Goal: Task Accomplishment & Management: Manage account settings

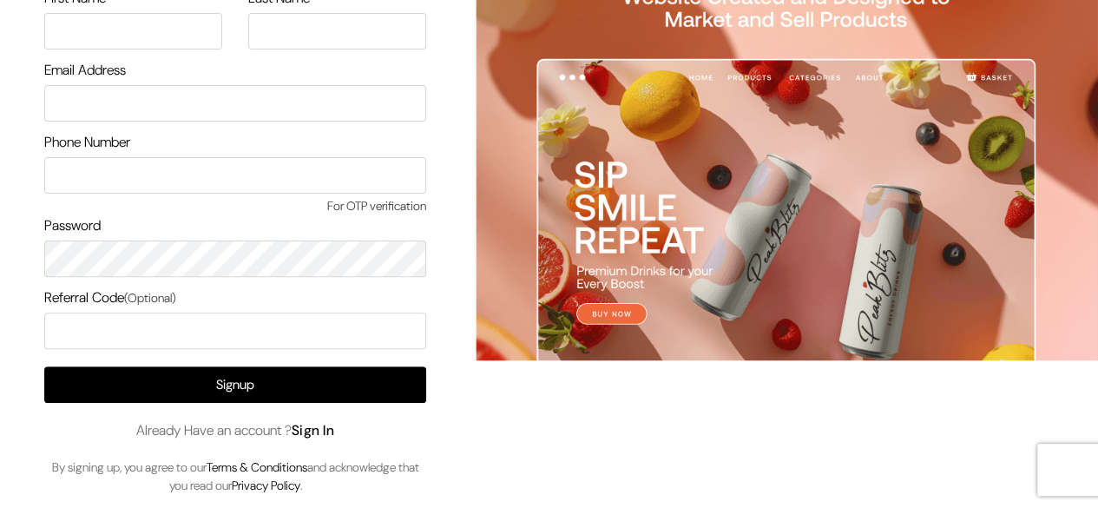
click at [318, 431] on link "Sign In" at bounding box center [313, 430] width 43 height 18
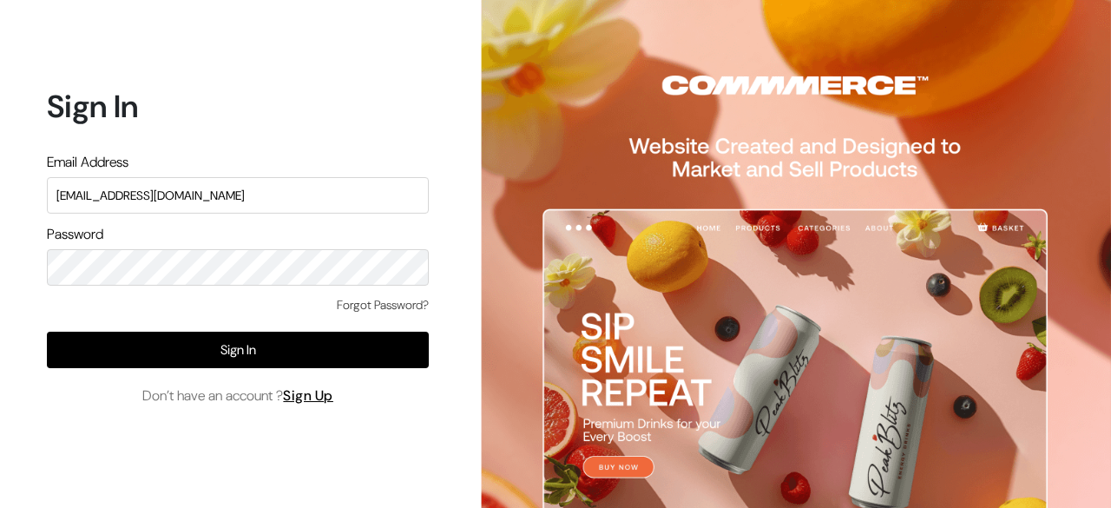
type input "surajp@outdoinc.com"
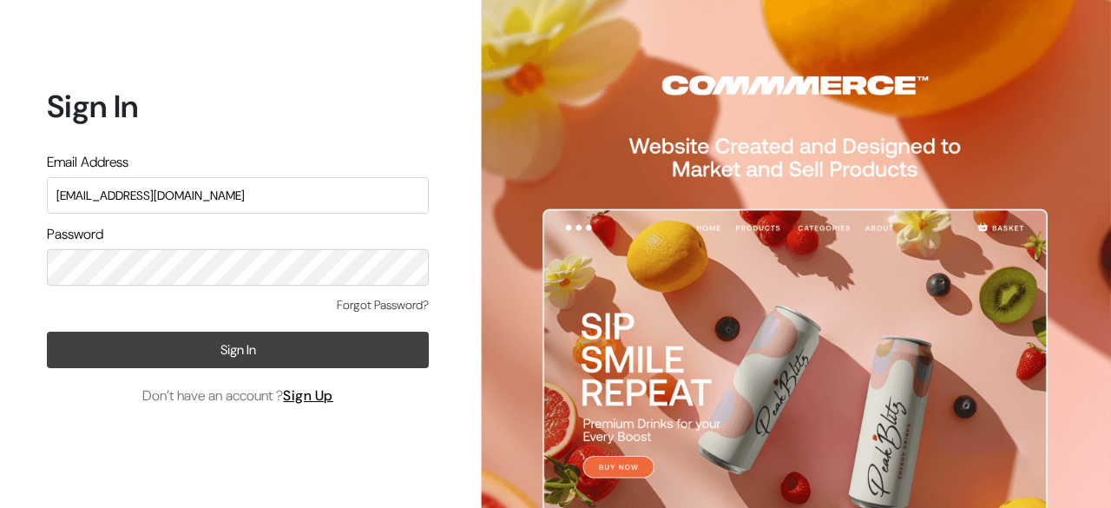
click at [289, 360] on button "Sign In" at bounding box center [238, 350] width 382 height 36
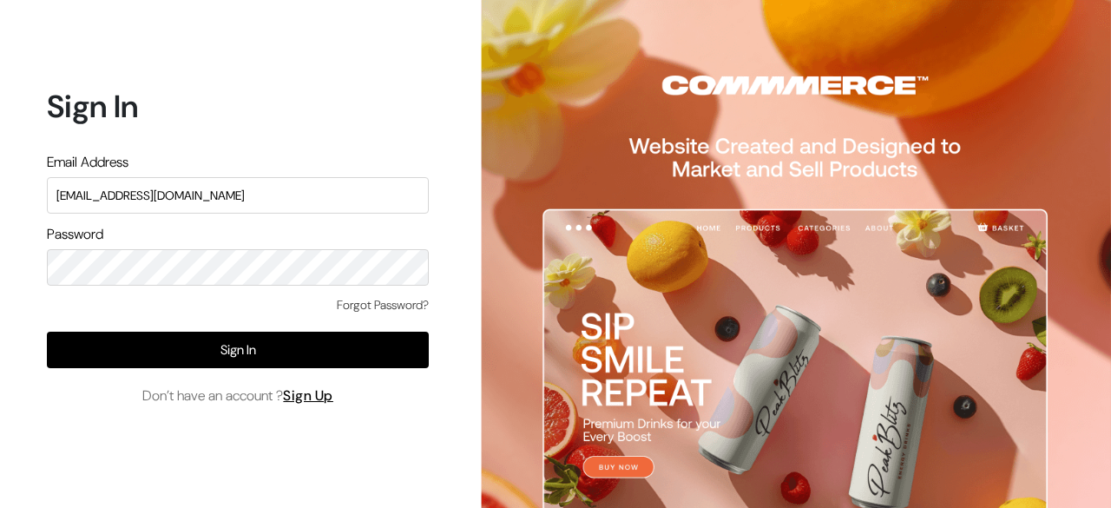
type input "surajp@outdoinc.com"
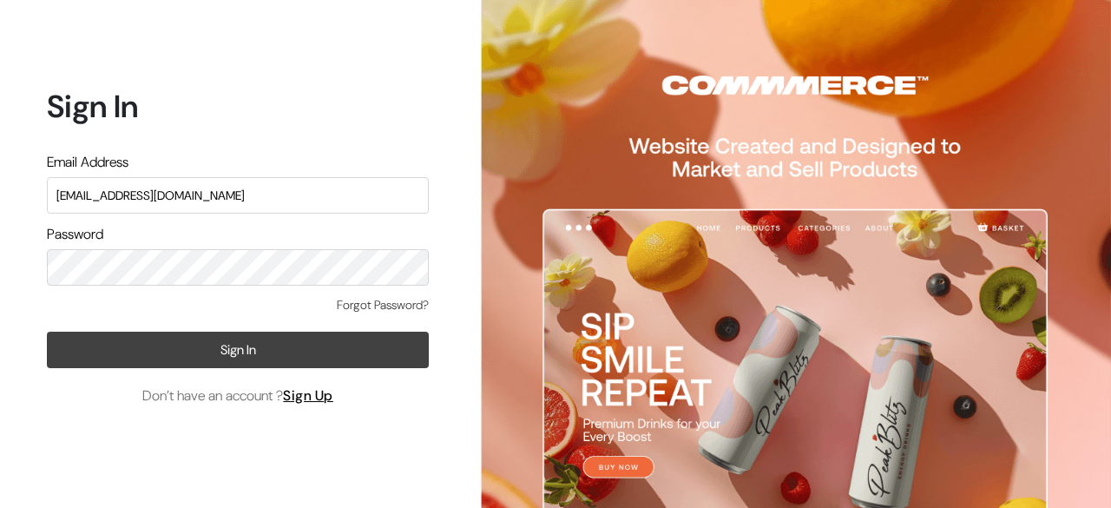
click at [231, 348] on button "Sign In" at bounding box center [238, 350] width 382 height 36
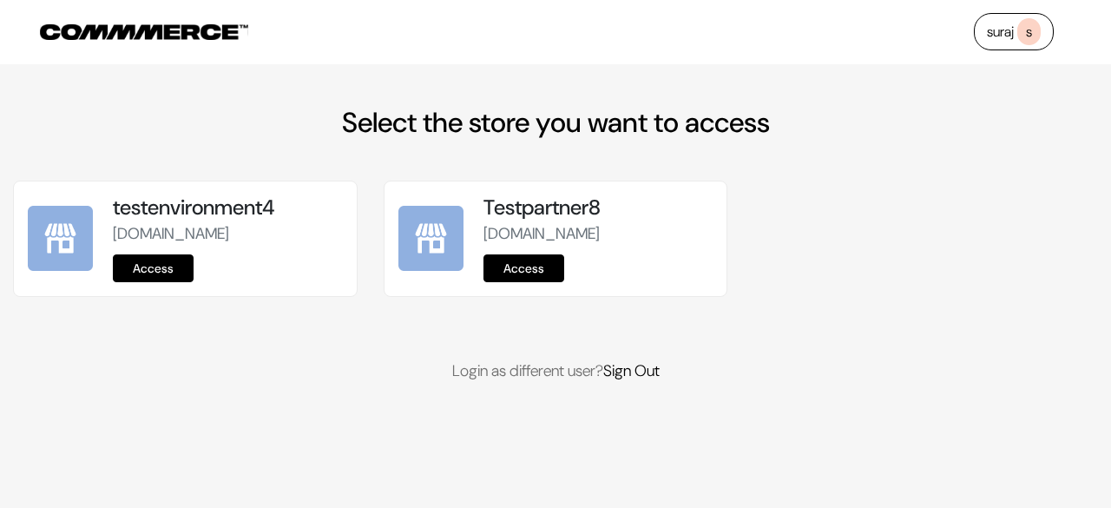
click at [176, 282] on link "Access" at bounding box center [153, 268] width 81 height 28
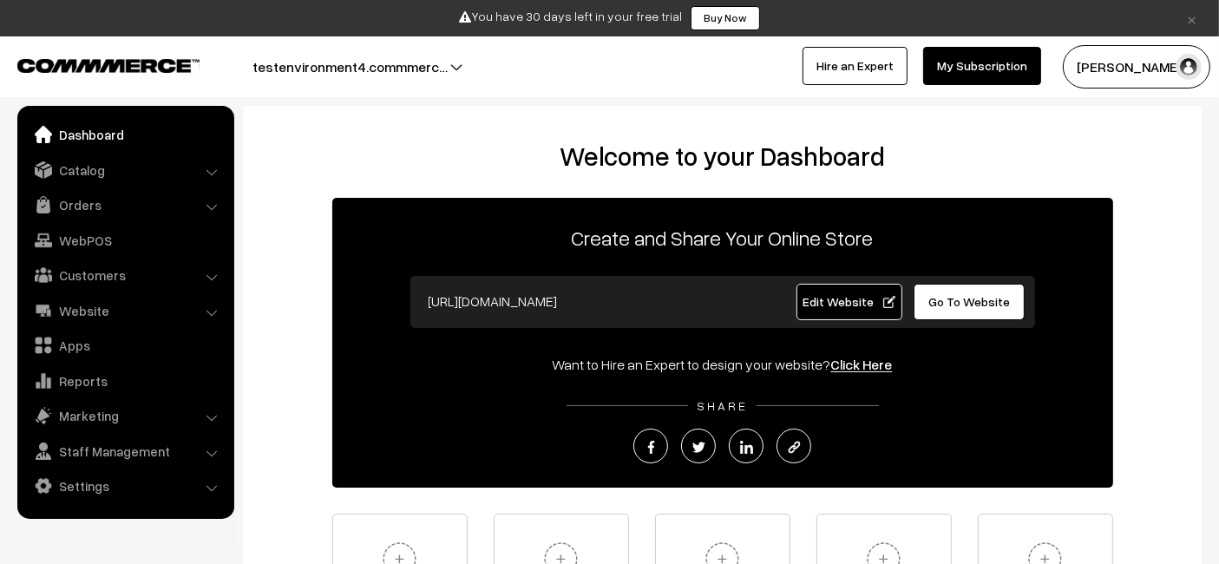
click at [825, 295] on span "Edit Website" at bounding box center [849, 301] width 93 height 15
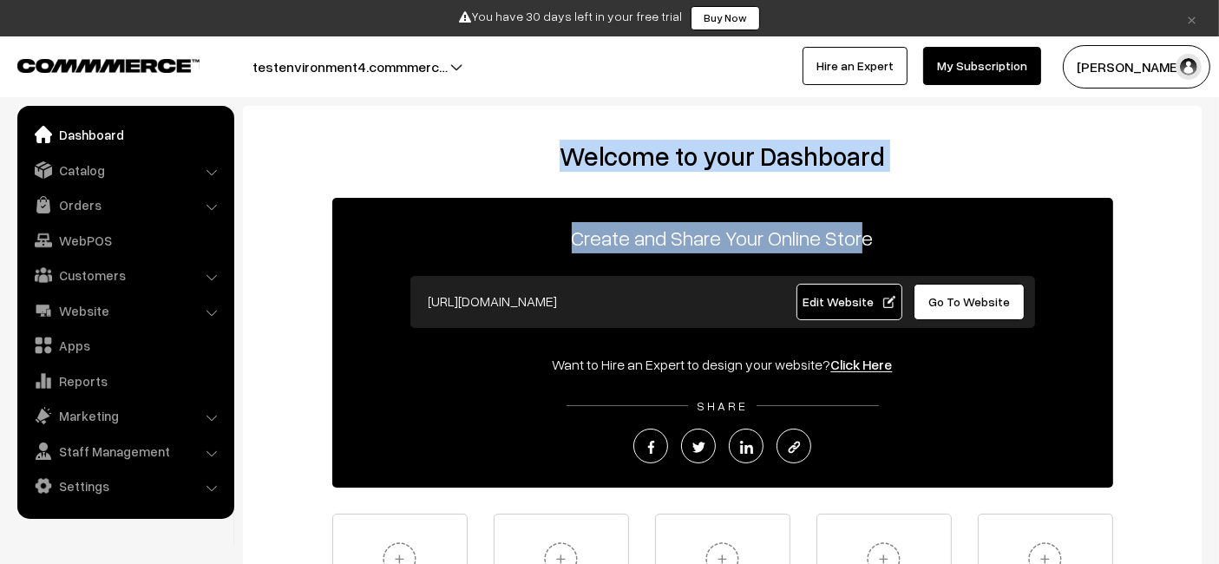
drag, startPoint x: 542, startPoint y: 161, endPoint x: 868, endPoint y: 228, distance: 332.3
click at [868, 228] on div "Welcome to your Dashboard Create and Share Your Online Store https://testenviro…" at bounding box center [722, 392] width 924 height 503
click at [868, 228] on p "Create and Share Your Online Store" at bounding box center [722, 237] width 781 height 31
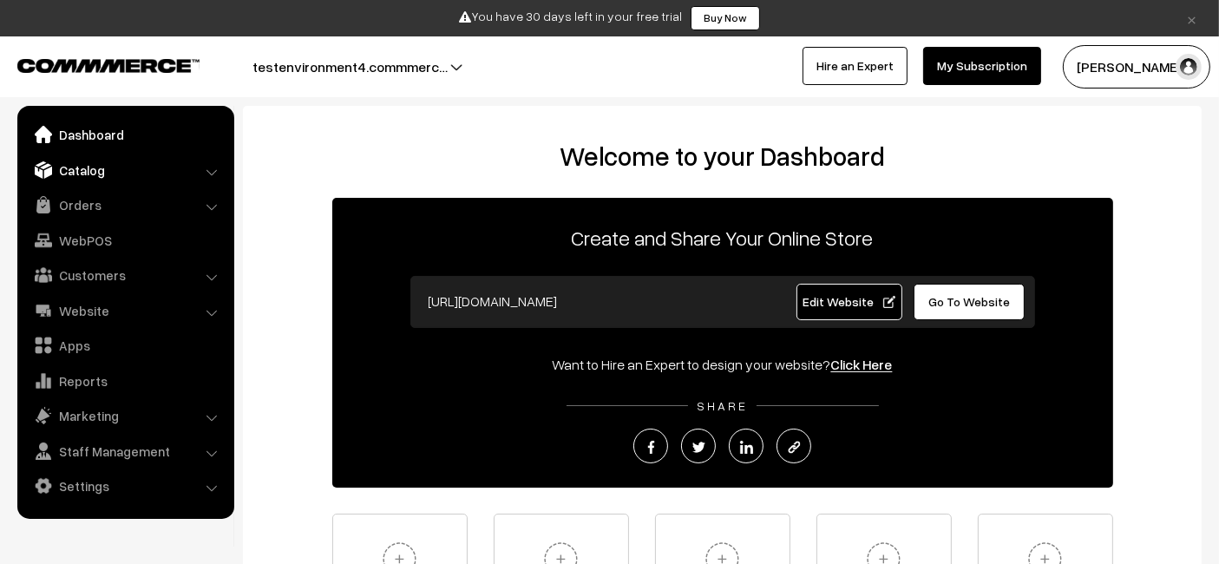
click at [141, 174] on link "Catalog" at bounding box center [125, 169] width 207 height 31
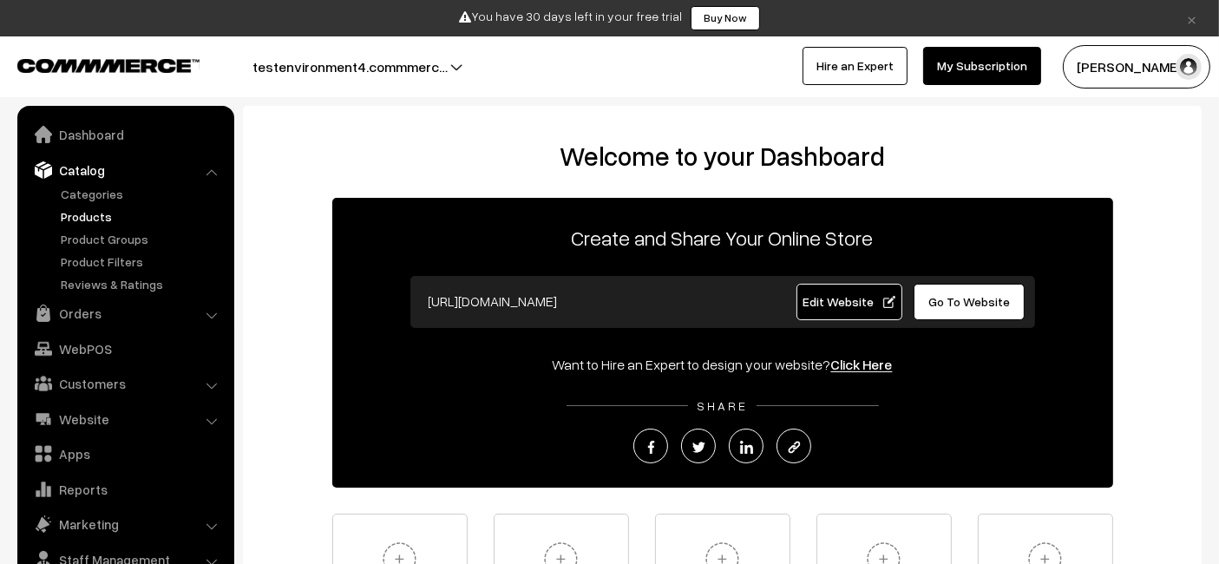
click at [86, 212] on link "Products" at bounding box center [142, 216] width 172 height 18
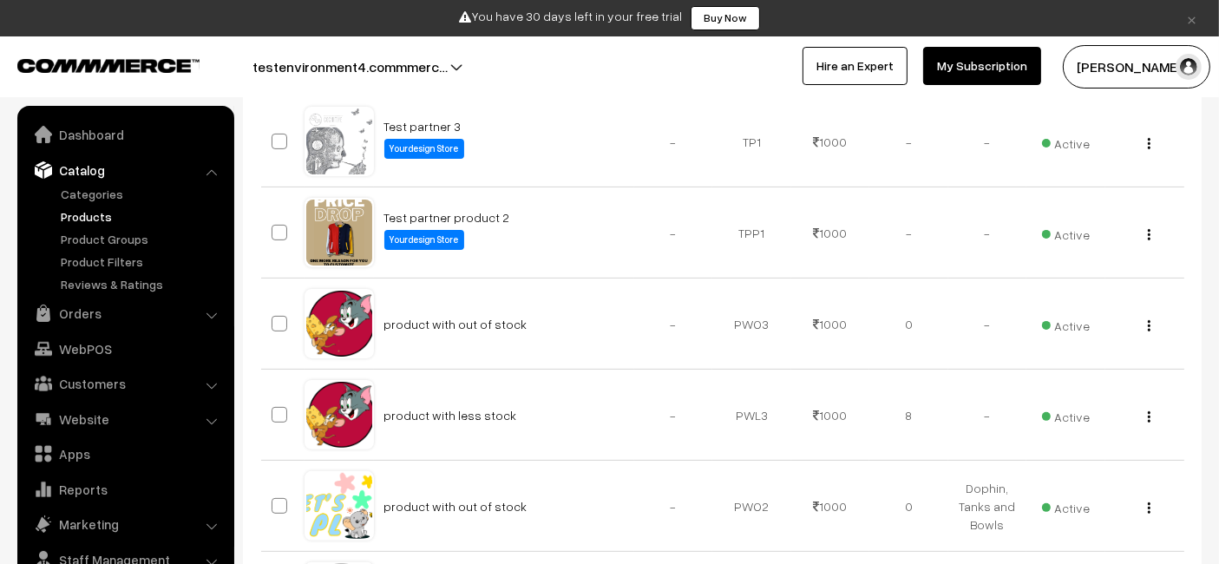
scroll to position [433, 0]
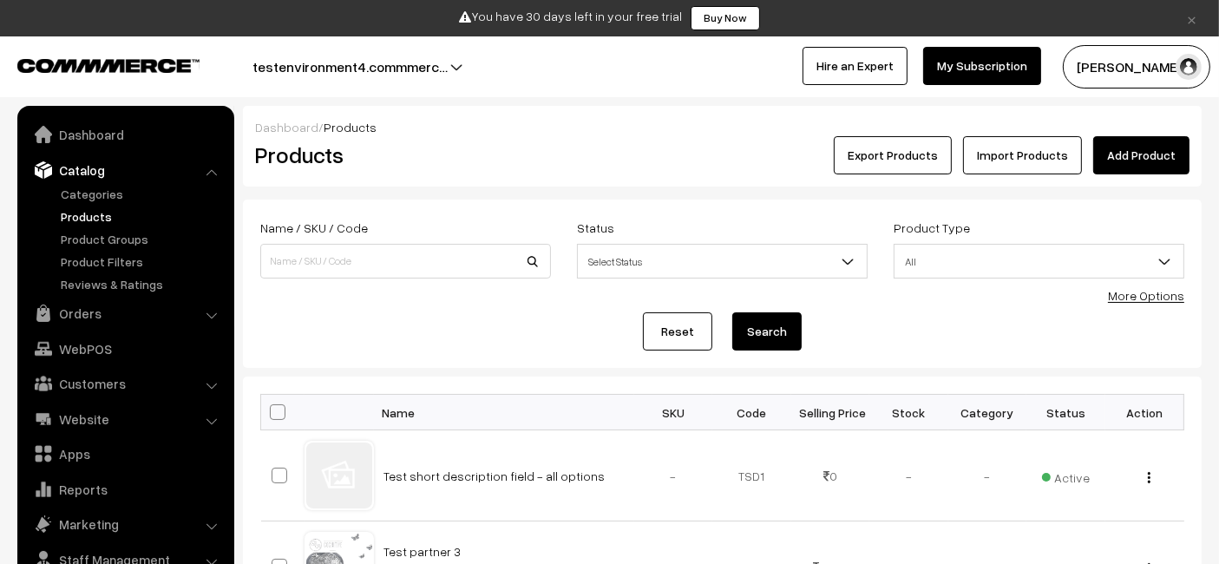
click at [557, 335] on div "Reset Search" at bounding box center [722, 331] width 924 height 38
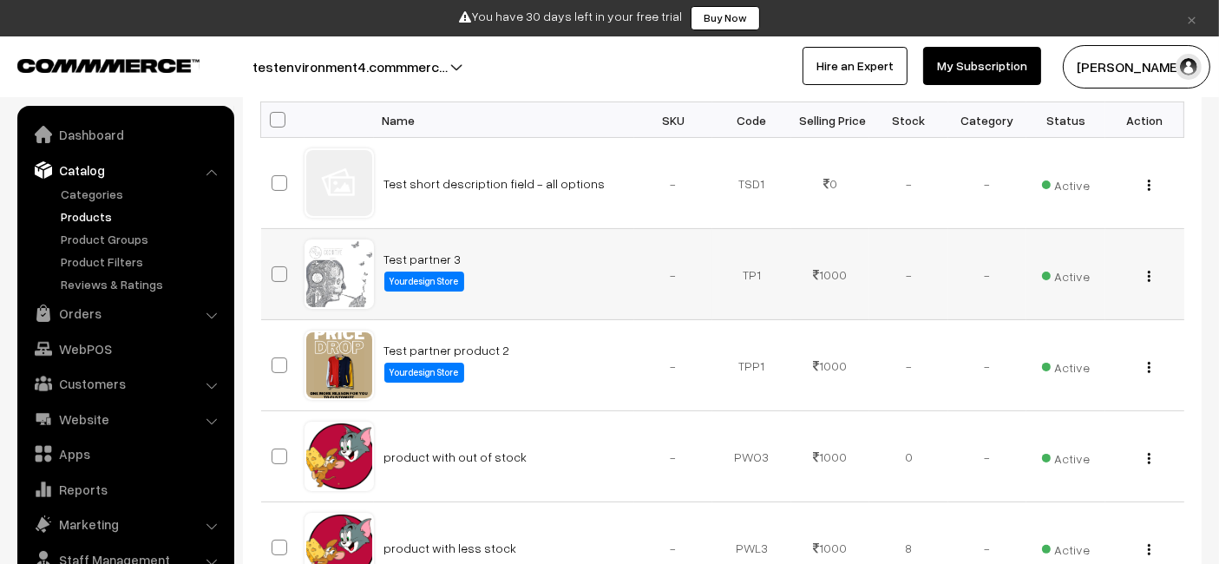
scroll to position [294, 0]
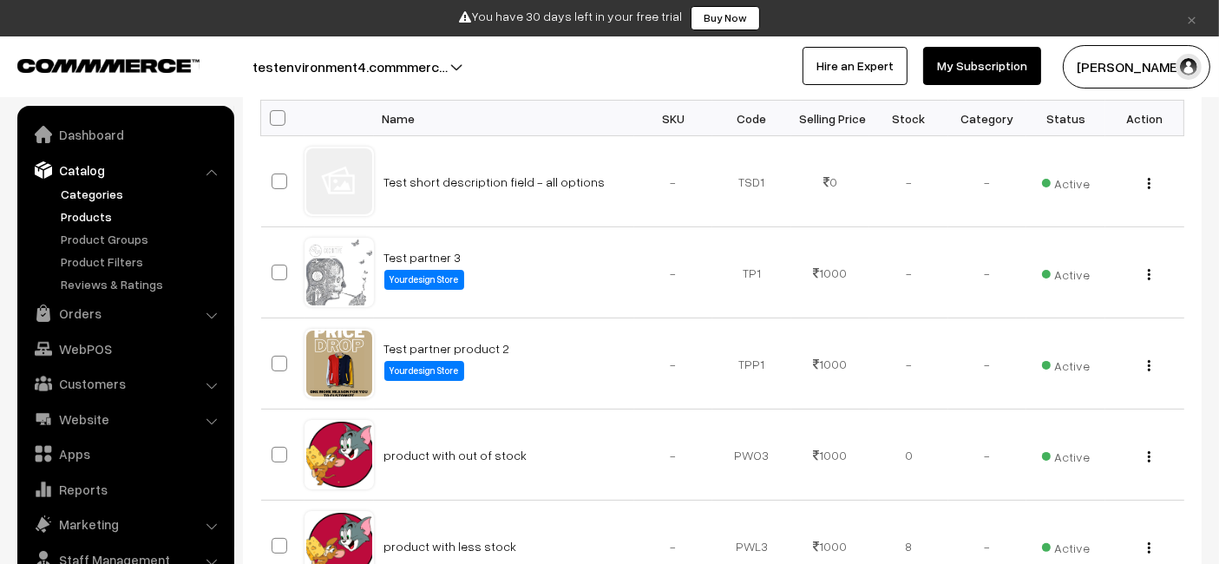
click at [111, 200] on link "Categories" at bounding box center [142, 194] width 172 height 18
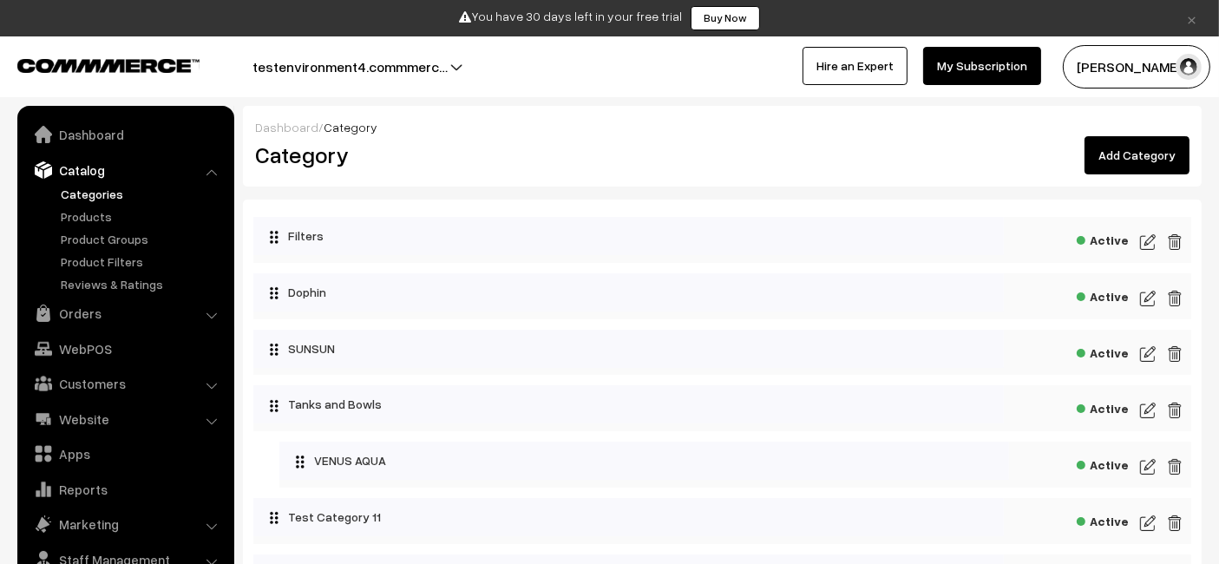
click at [1126, 162] on link "Add Category" at bounding box center [1137, 155] width 105 height 38
